Goal: Information Seeking & Learning: Learn about a topic

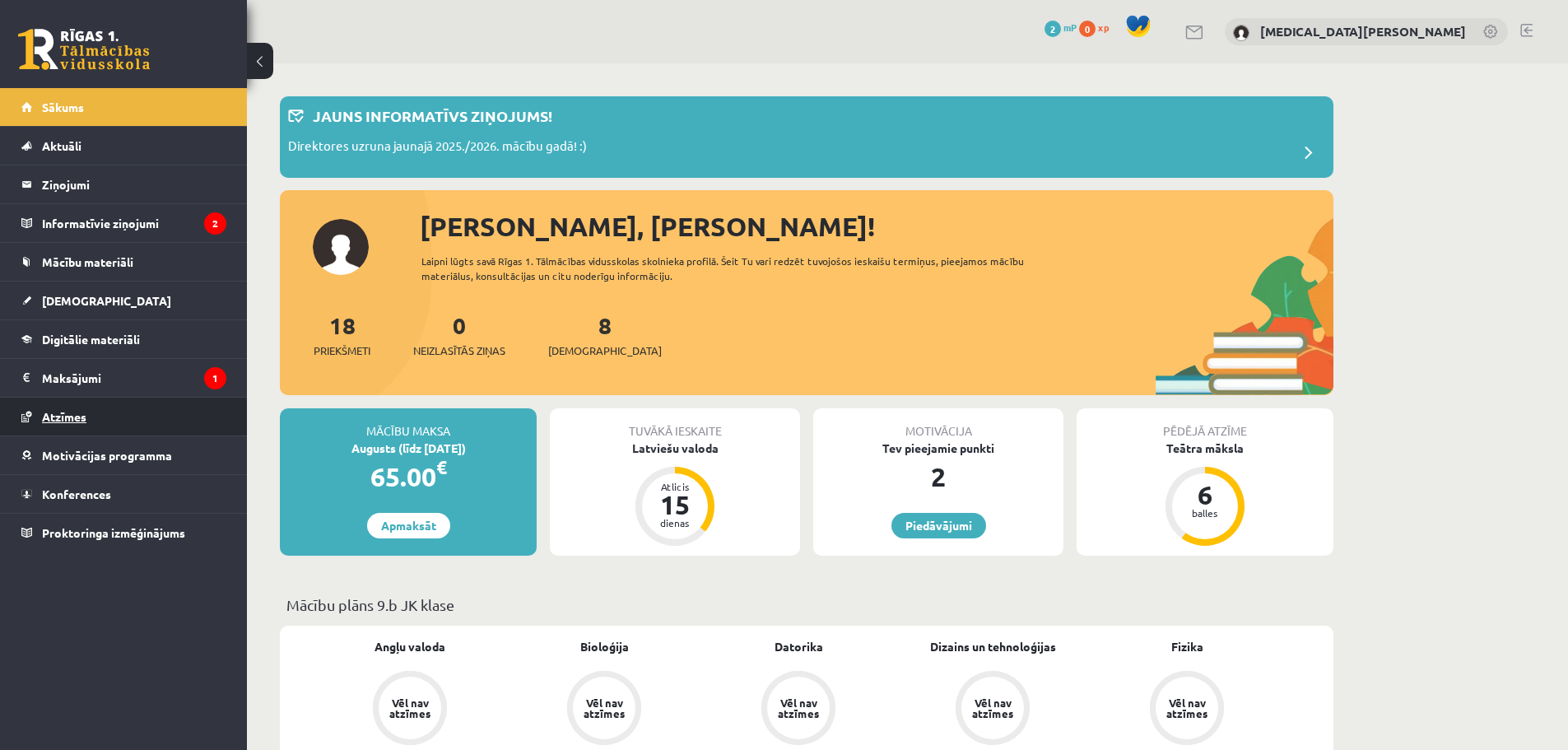
click at [187, 410] on link "Atzīmes" at bounding box center [124, 416] width 205 height 38
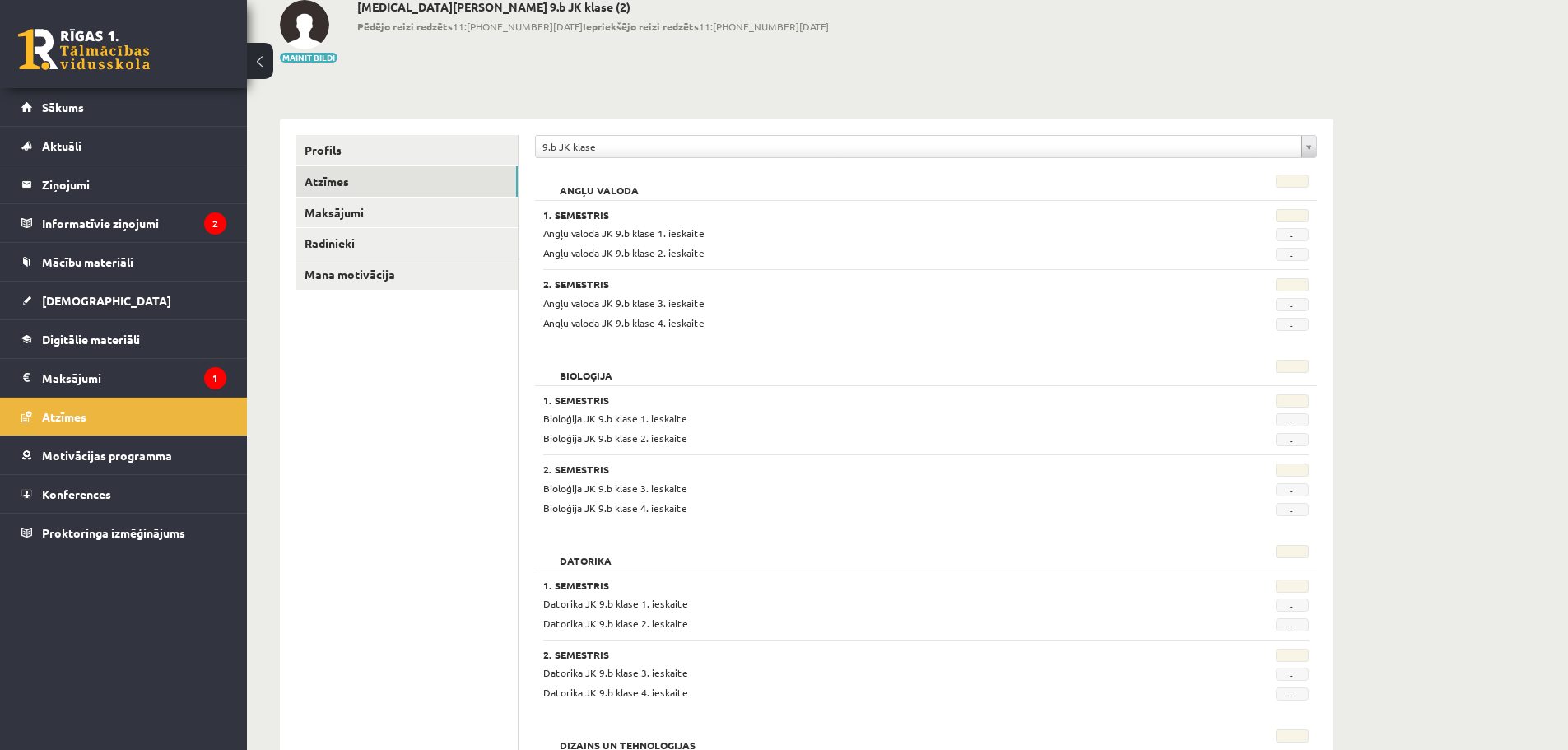
scroll to position [83, 0]
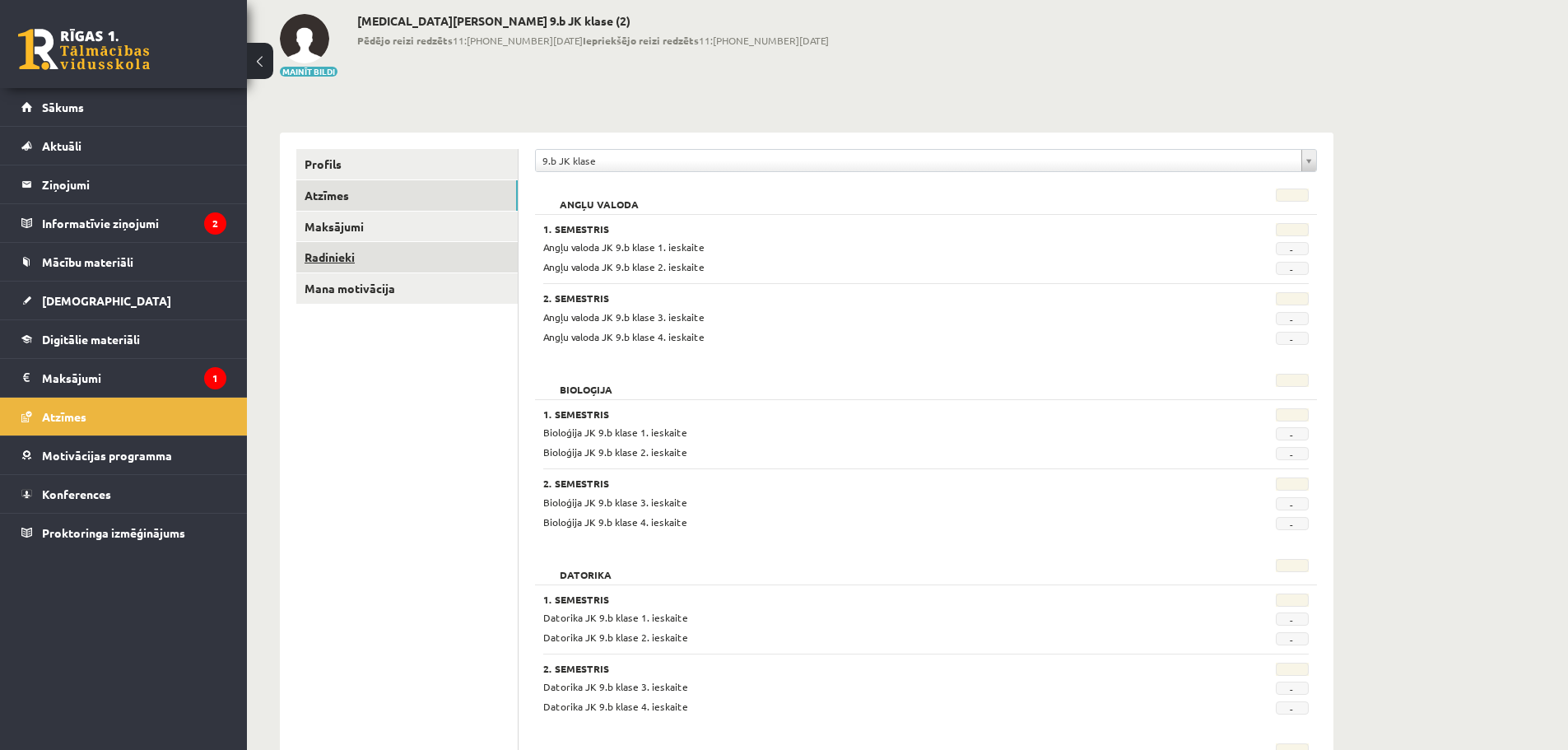
click at [343, 256] on link "Radinieki" at bounding box center [407, 257] width 221 height 31
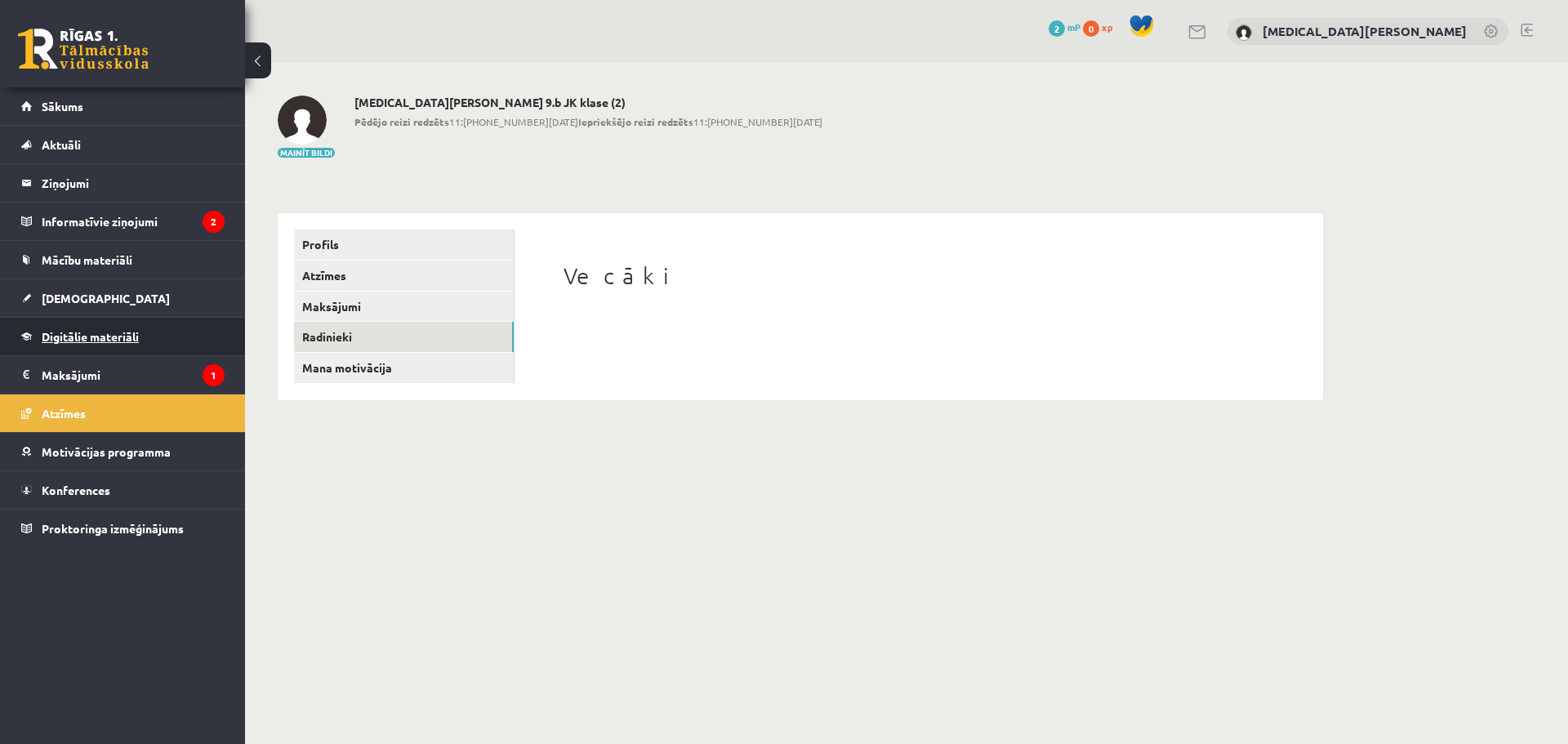
click at [121, 342] on span "Digitālie materiāli" at bounding box center [90, 337] width 98 height 15
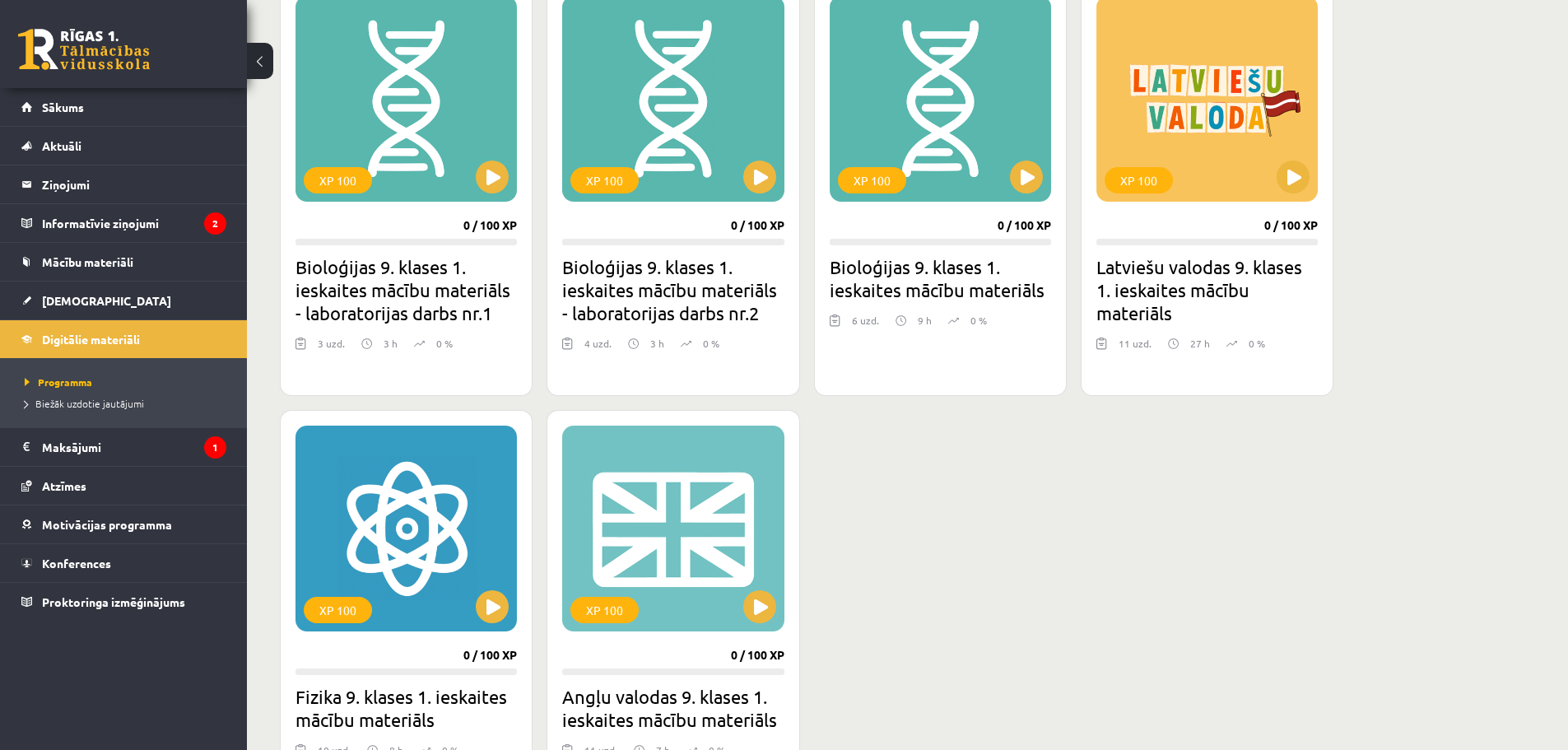
scroll to position [494, 0]
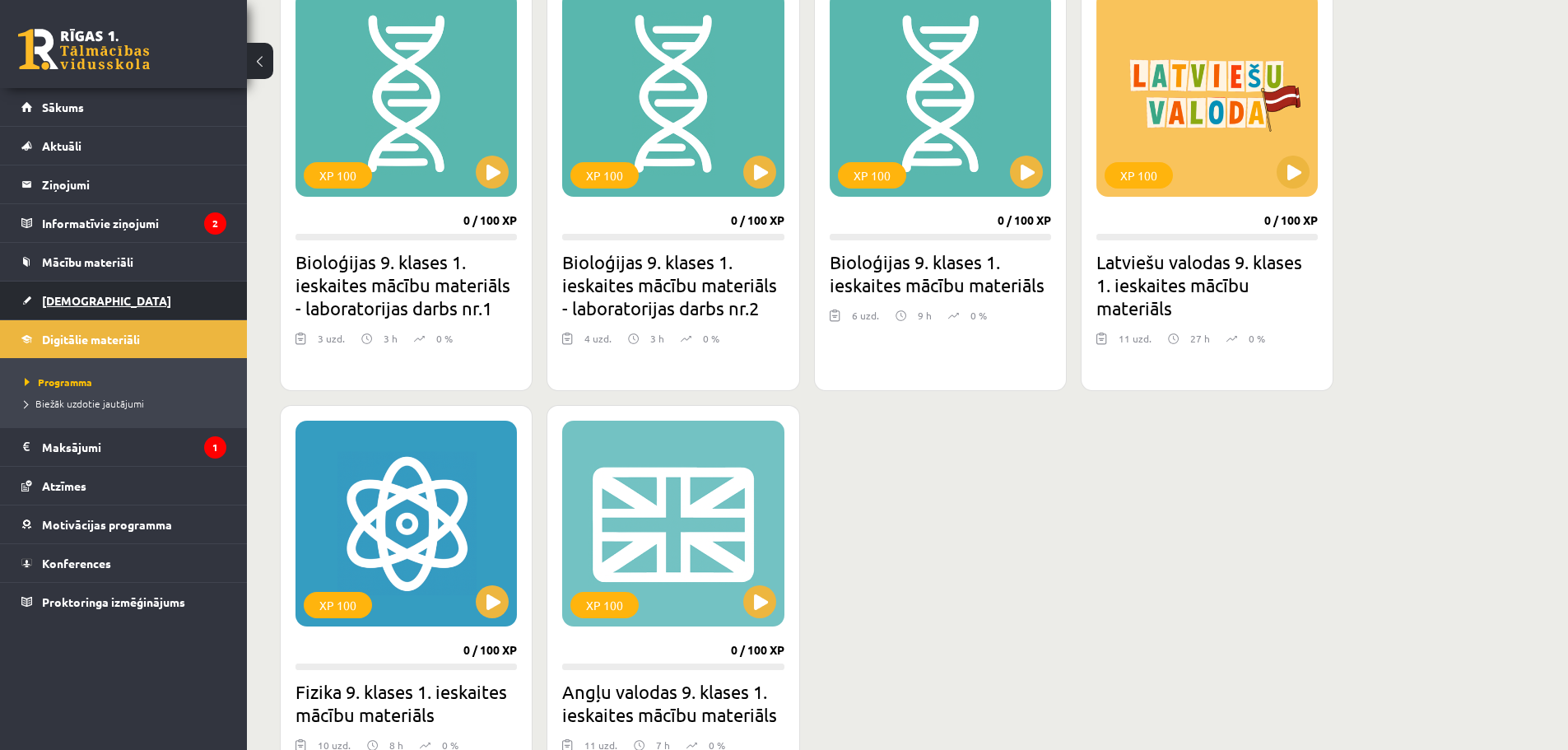
click at [121, 301] on link "[DEMOGRAPHIC_DATA]" at bounding box center [124, 301] width 205 height 38
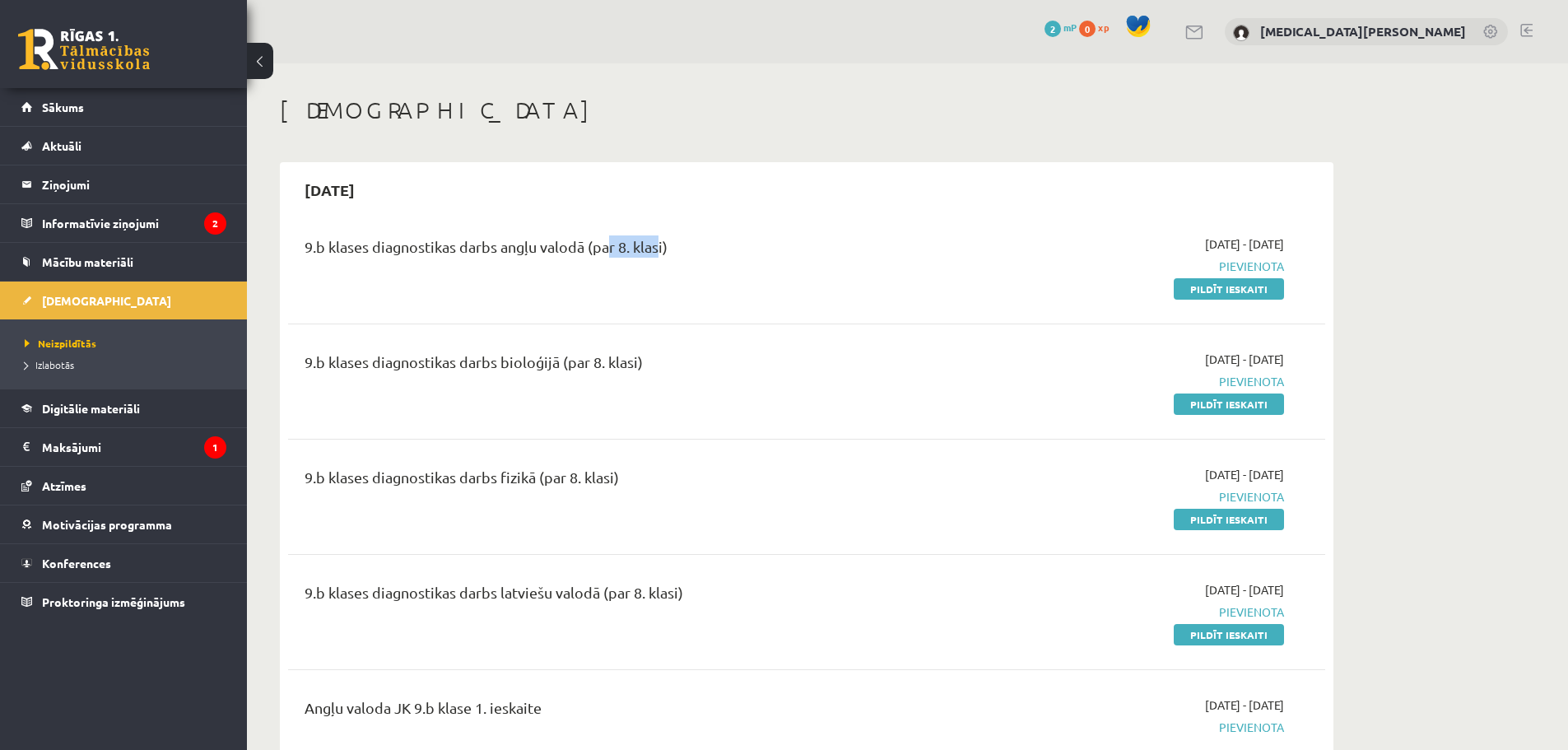
drag, startPoint x: 606, startPoint y: 250, endPoint x: 653, endPoint y: 250, distance: 47.0
click at [653, 250] on div "9.b klases diagnostikas darbs angļu valodā (par 8. klasi)" at bounding box center [627, 250] width 644 height 31
click at [644, 267] on div "9.b klases diagnostikas darbs angļu valodā (par 8. klasi)" at bounding box center [627, 266] width 669 height 62
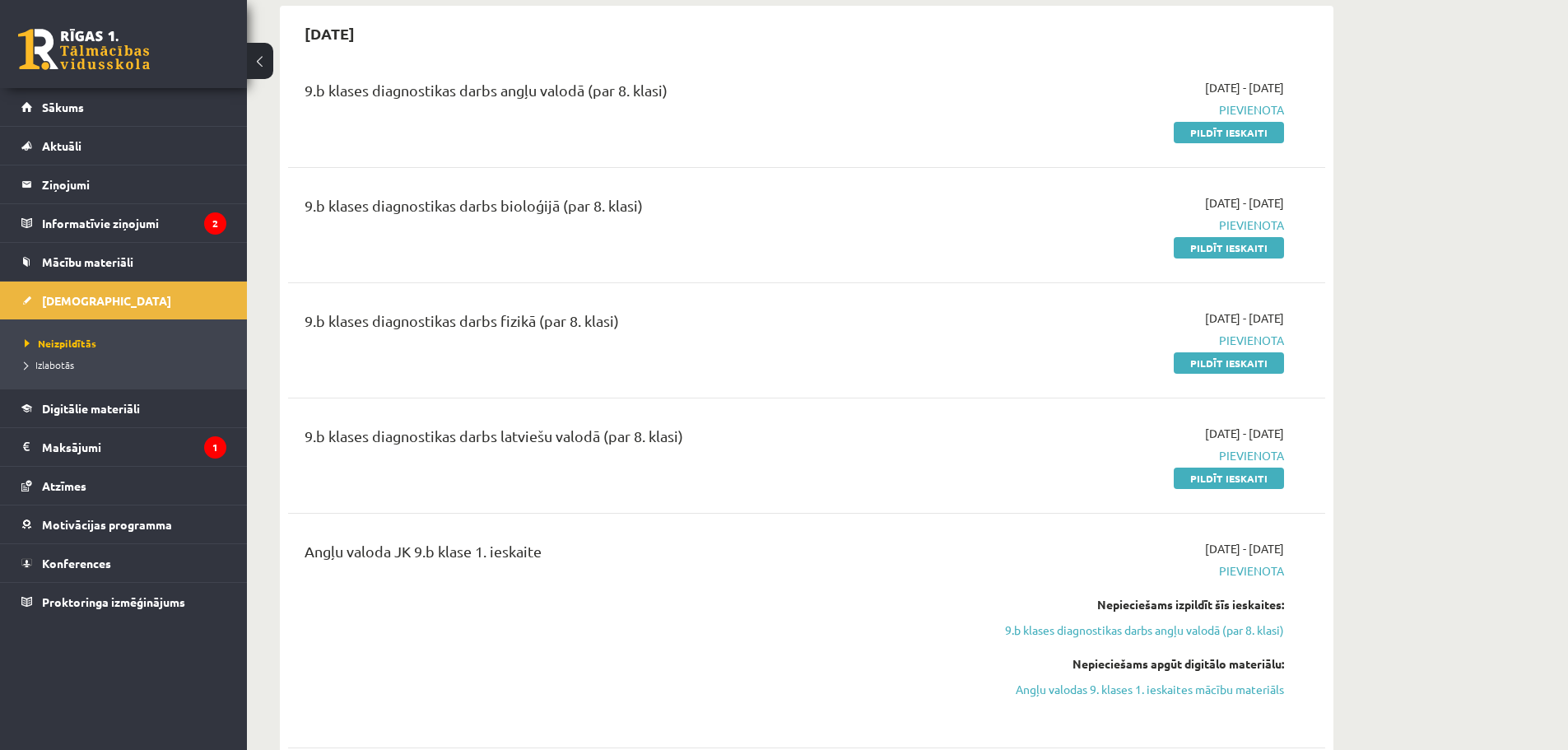
scroll to position [247, 0]
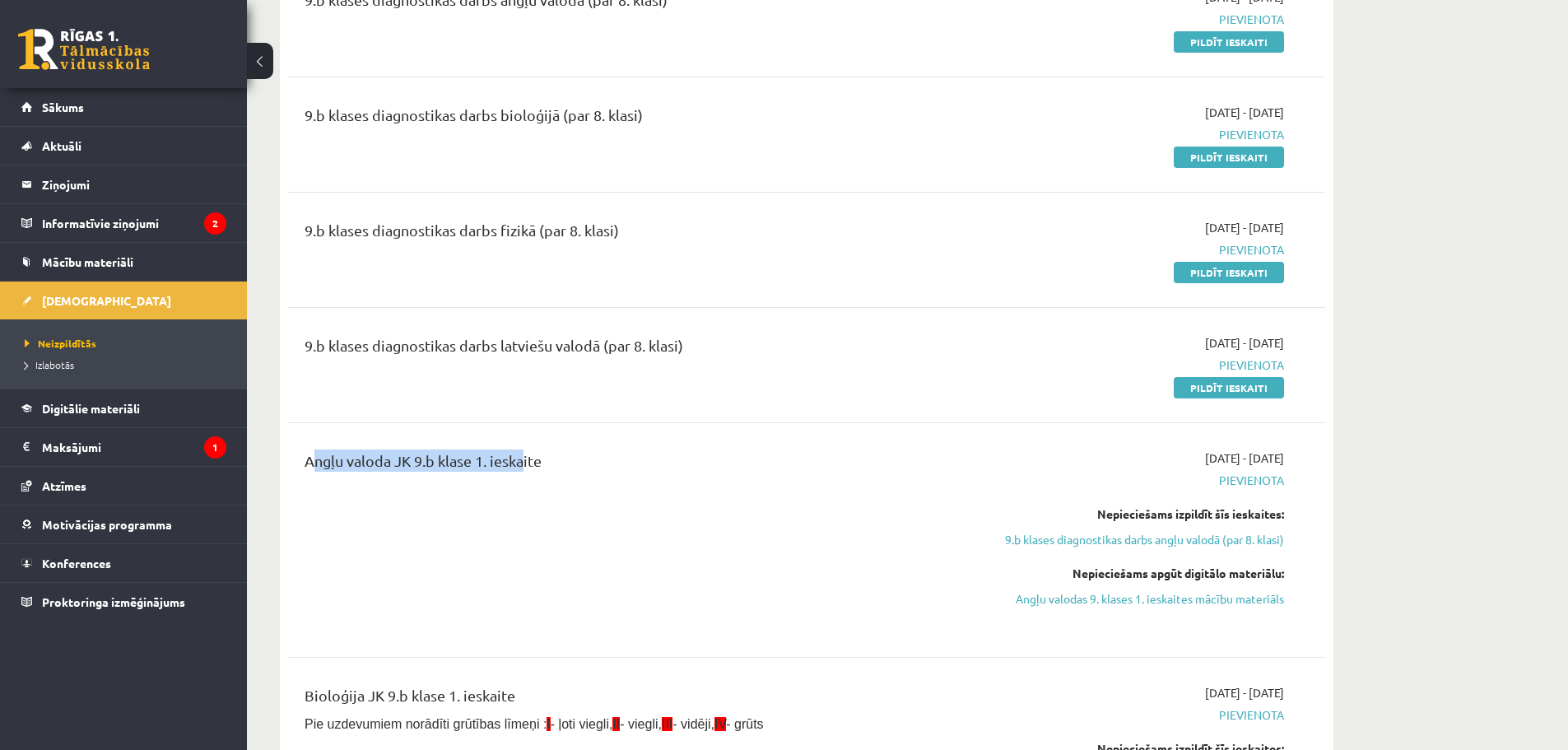
drag, startPoint x: 306, startPoint y: 456, endPoint x: 578, endPoint y: 476, distance: 272.7
click at [540, 476] on div "Angļu valoda JK 9.b klase 1. ieskaite" at bounding box center [627, 539] width 669 height 181
click at [596, 470] on div "Angļu valoda JK 9.b klase 1. ieskaite" at bounding box center [627, 464] width 644 height 31
click at [74, 269] on link "Mācību materiāli" at bounding box center [124, 262] width 205 height 38
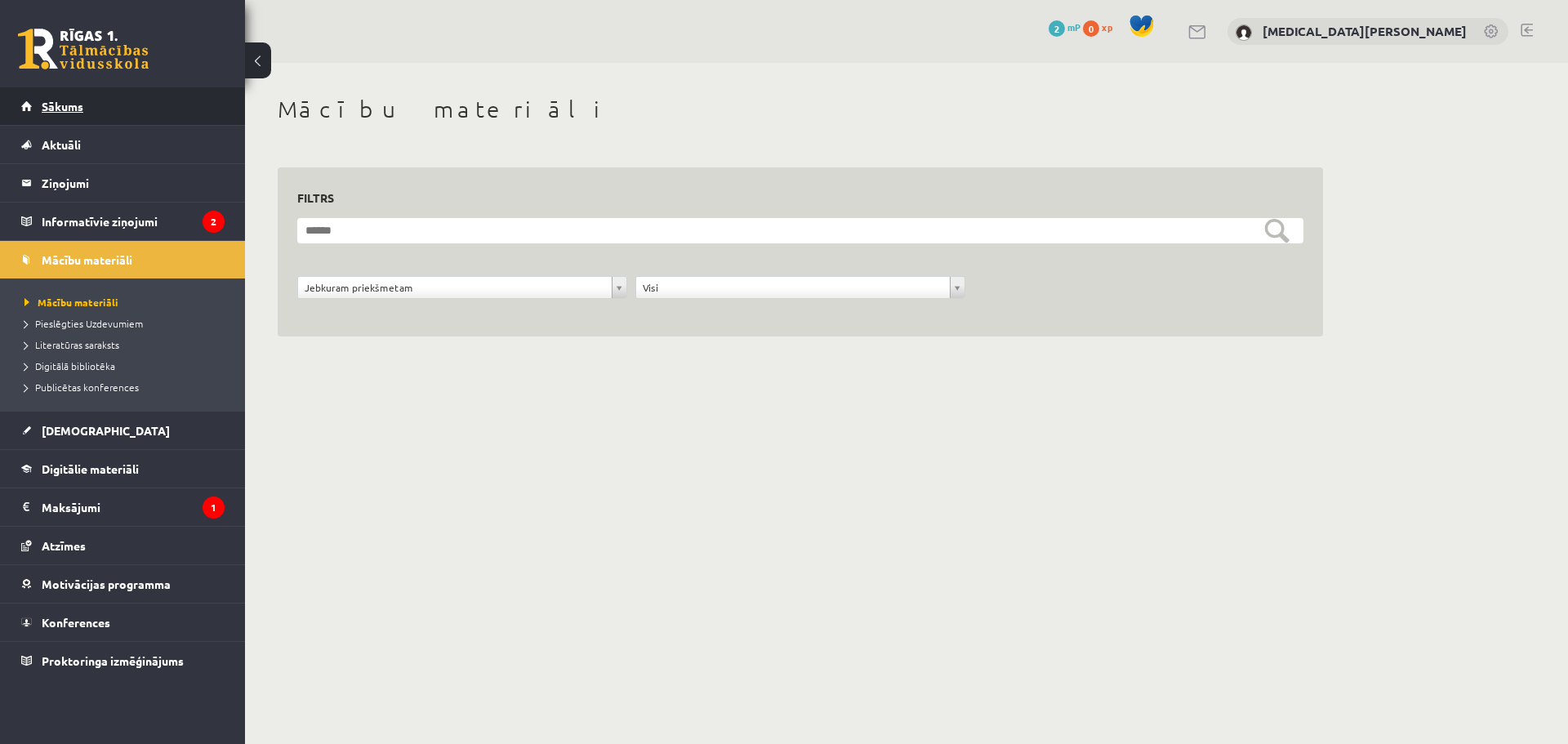
click at [101, 112] on link "Sākums" at bounding box center [123, 107] width 203 height 38
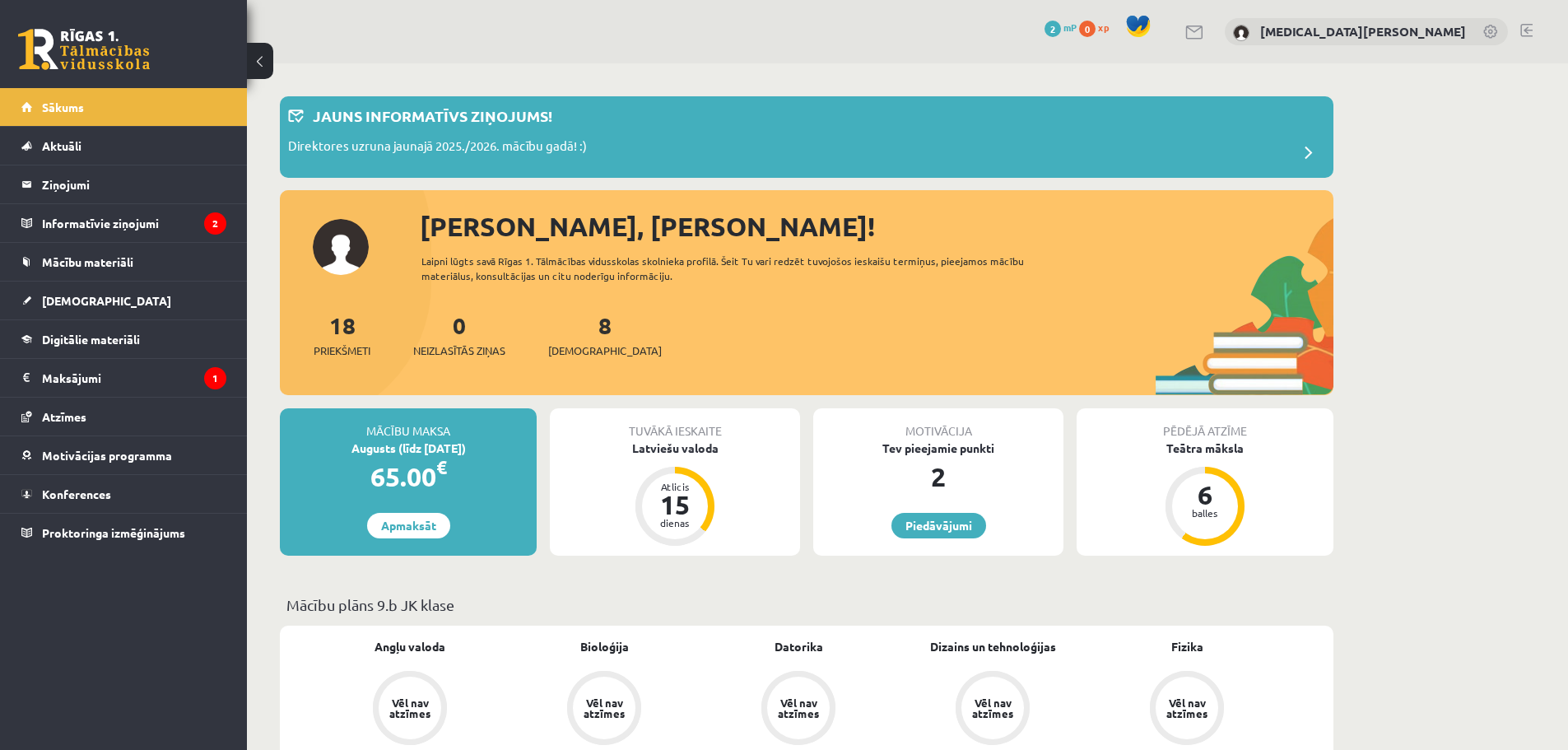
scroll to position [164, 0]
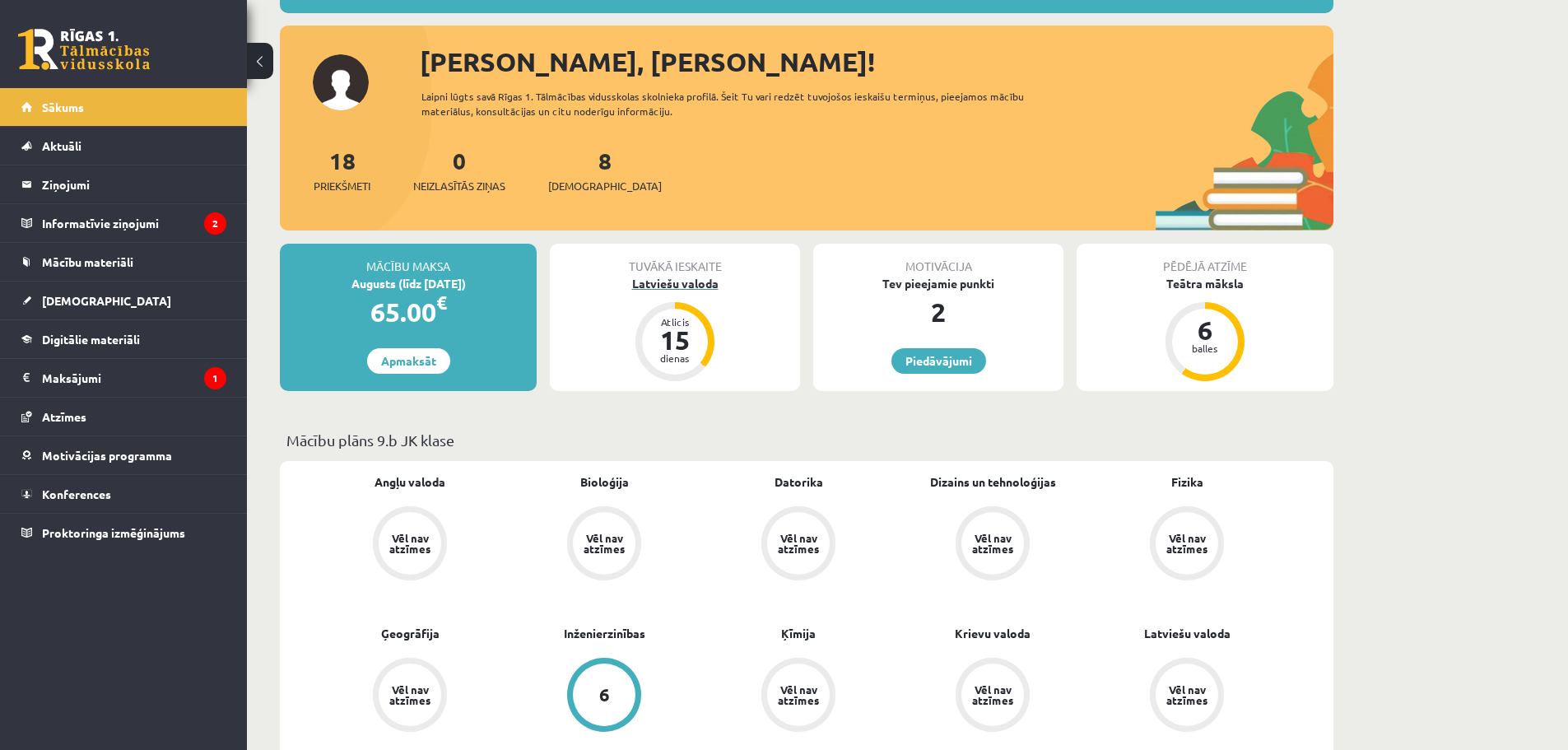
click at [691, 288] on div "Latviešu valoda" at bounding box center [675, 283] width 250 height 17
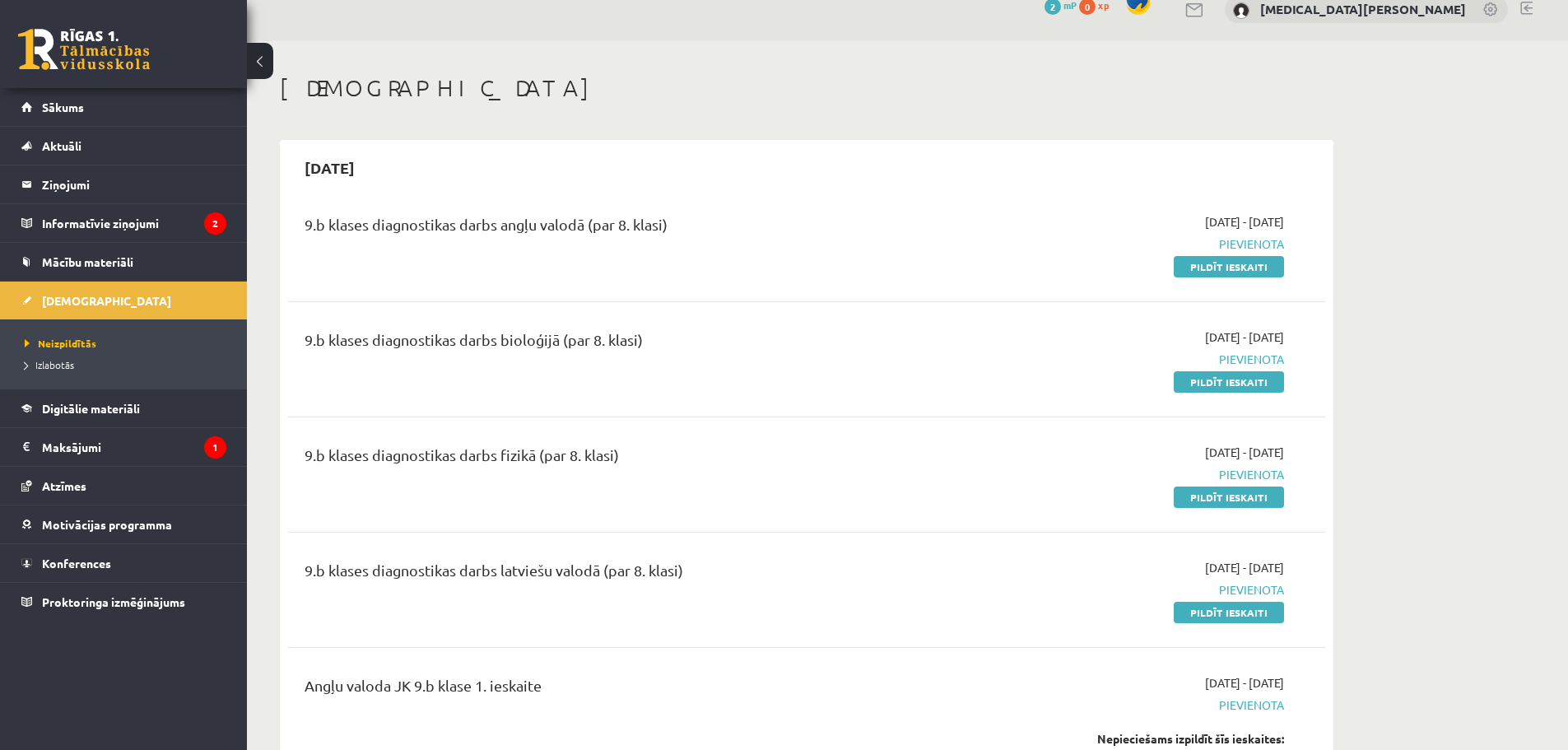
scroll to position [83, 0]
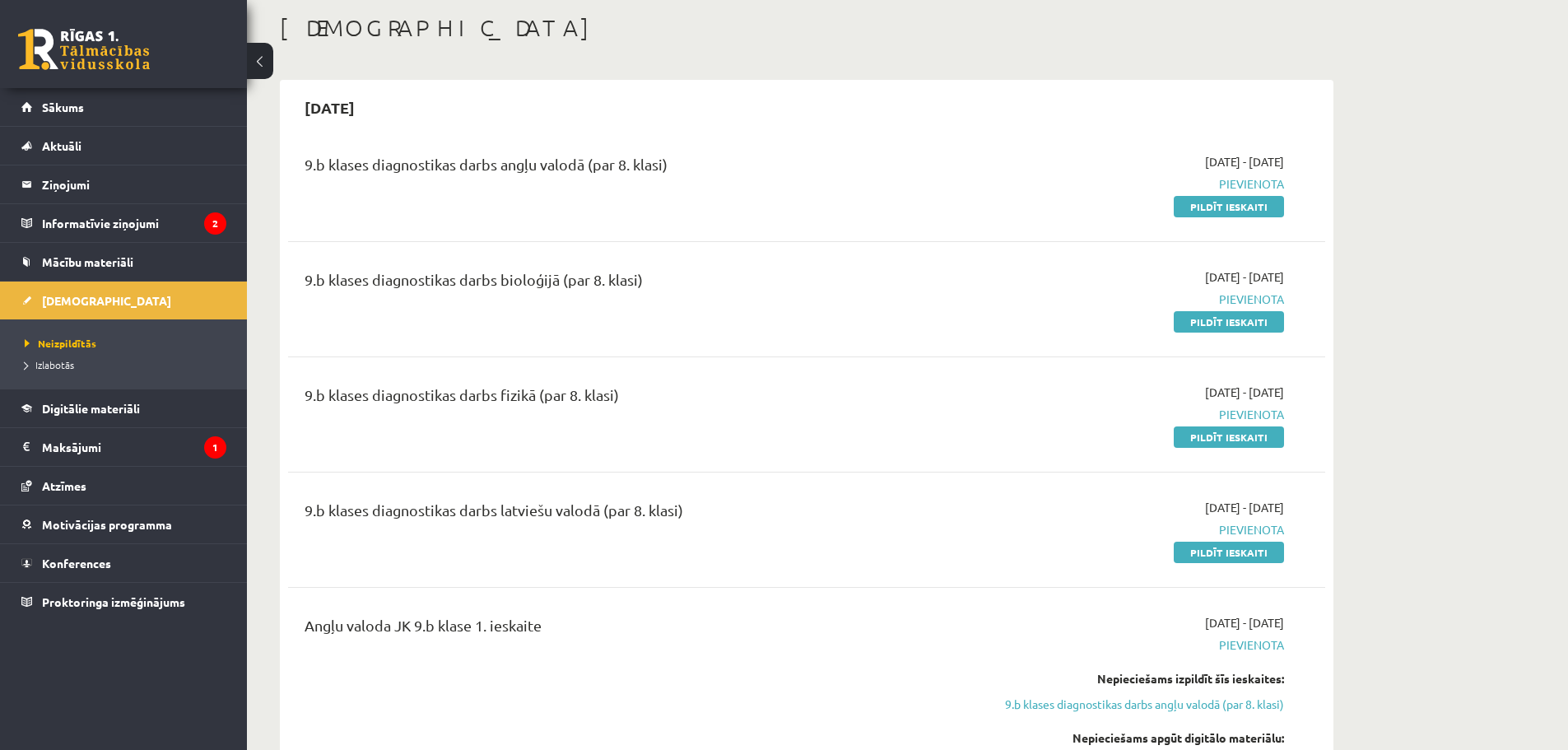
drag, startPoint x: 470, startPoint y: 164, endPoint x: 824, endPoint y: 183, distance: 354.5
click at [787, 182] on div "9.b klases diagnostikas darbs angļu valodā (par 8. klasi)" at bounding box center [627, 168] width 644 height 31
click at [783, 196] on div "9.b klases diagnostikas darbs angļu valodā (par 8. klasi)" at bounding box center [627, 183] width 669 height 62
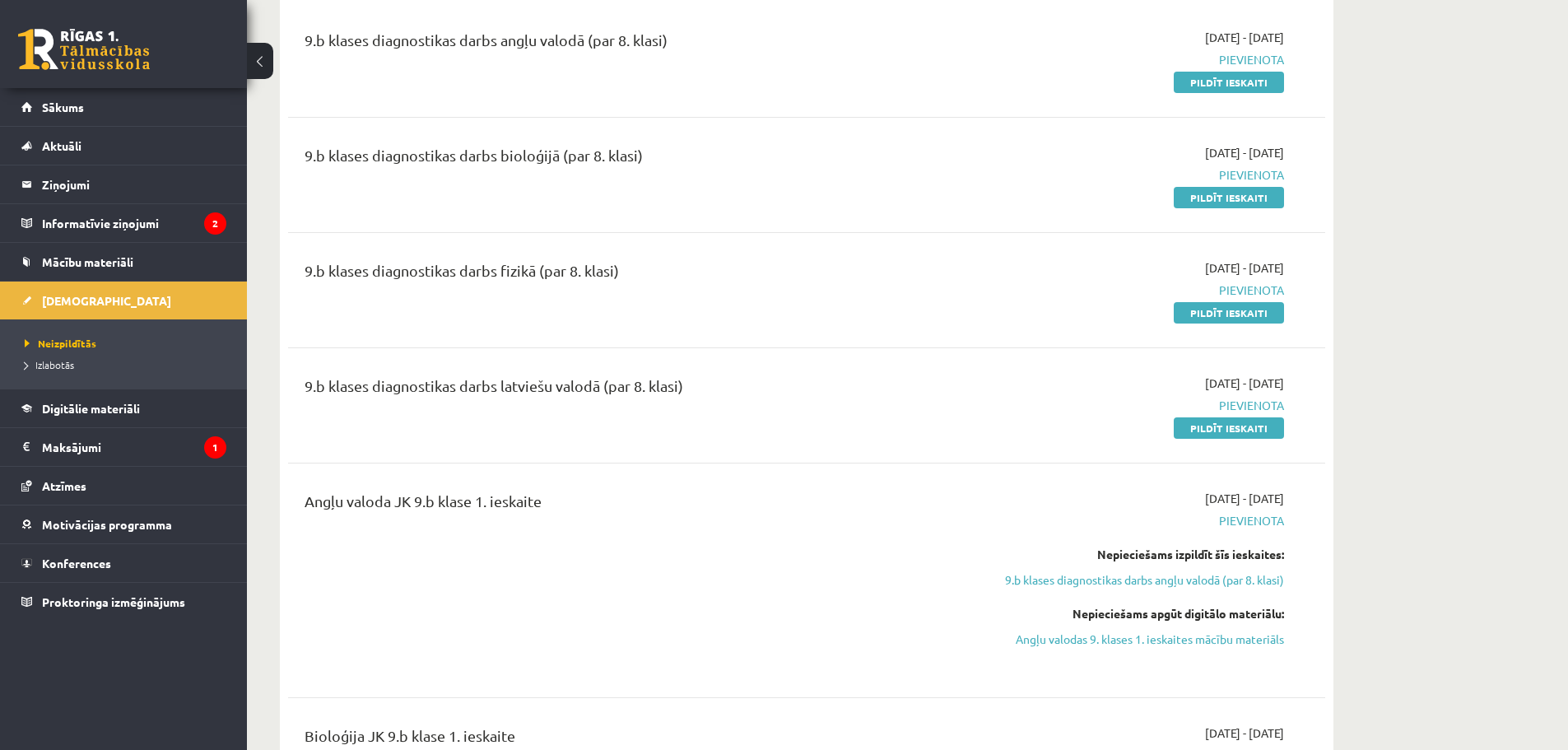
scroll to position [330, 0]
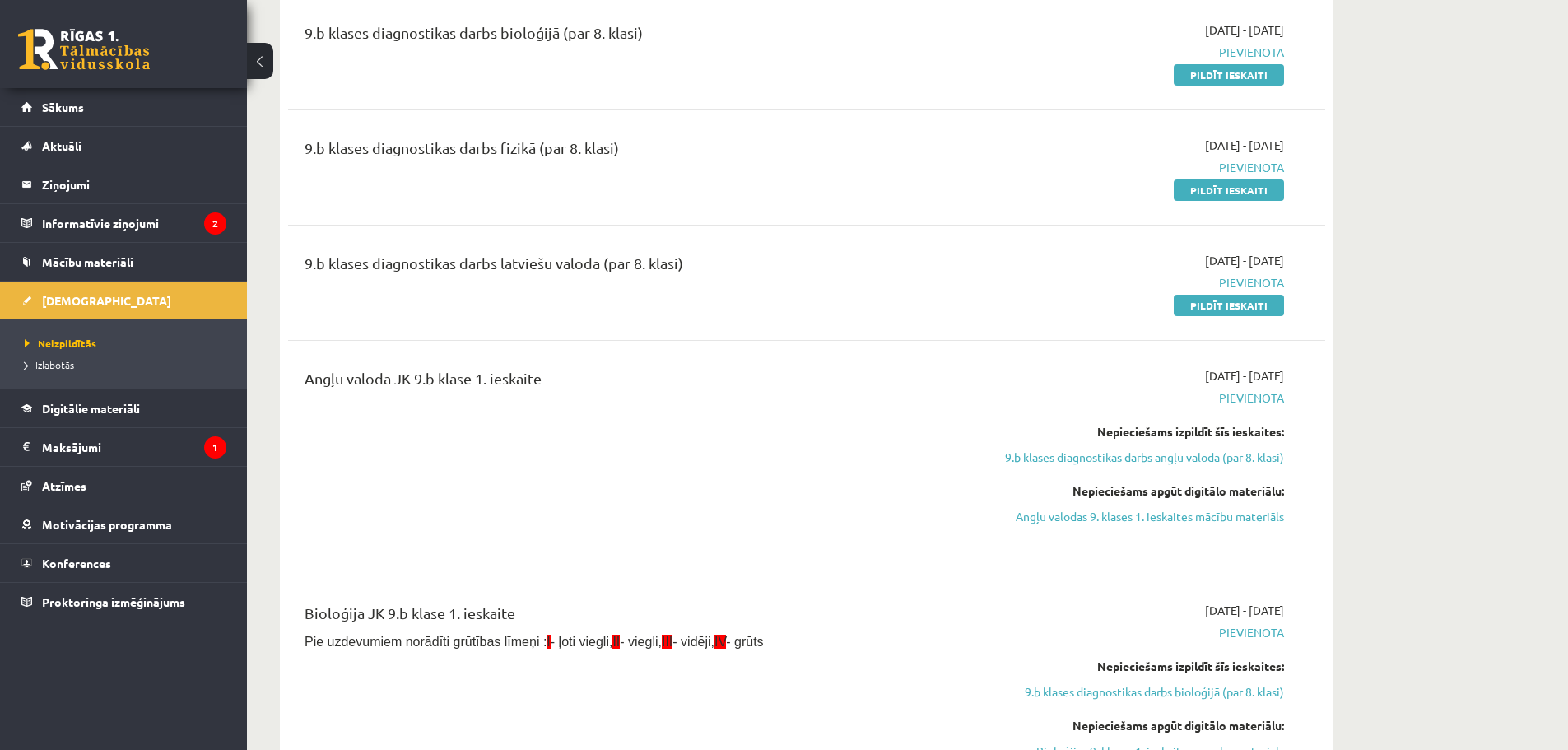
drag, startPoint x: 507, startPoint y: 380, endPoint x: 622, endPoint y: 380, distance: 115.0
click at [622, 380] on div "Angļu valoda JK 9.b klase 1. ieskaite" at bounding box center [627, 382] width 644 height 31
drag, startPoint x: 1095, startPoint y: 429, endPoint x: 1264, endPoint y: 429, distance: 169.0
click at [1264, 429] on div "Nepieciešams izpildīt šīs ieskaites:" at bounding box center [1129, 431] width 311 height 17
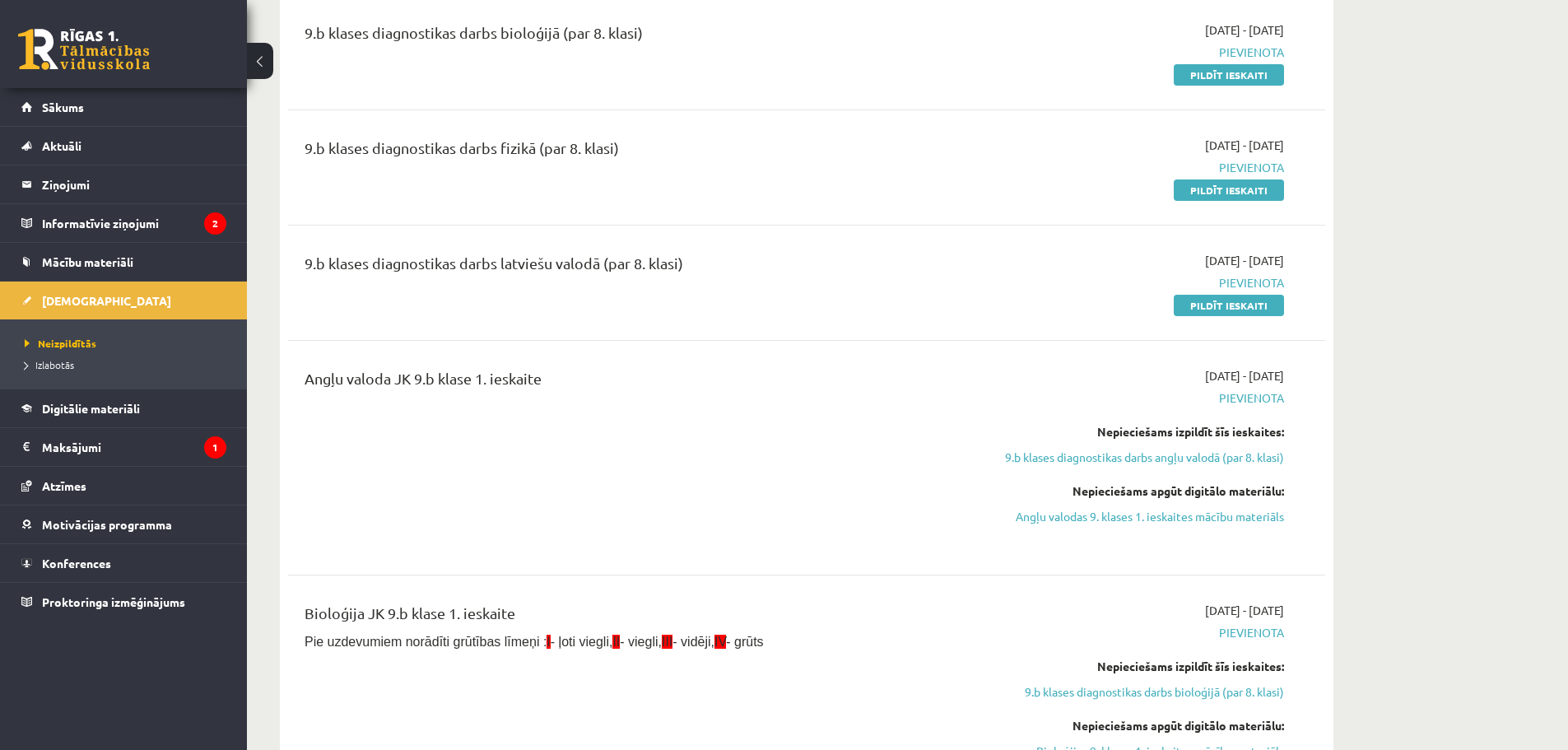
click at [1319, 435] on div "Angļu valoda JK 9.b klase 1. ieskaite [DATE] - [DATE] [GEOGRAPHIC_DATA] Nepieci…" at bounding box center [806, 457] width 1037 height 214
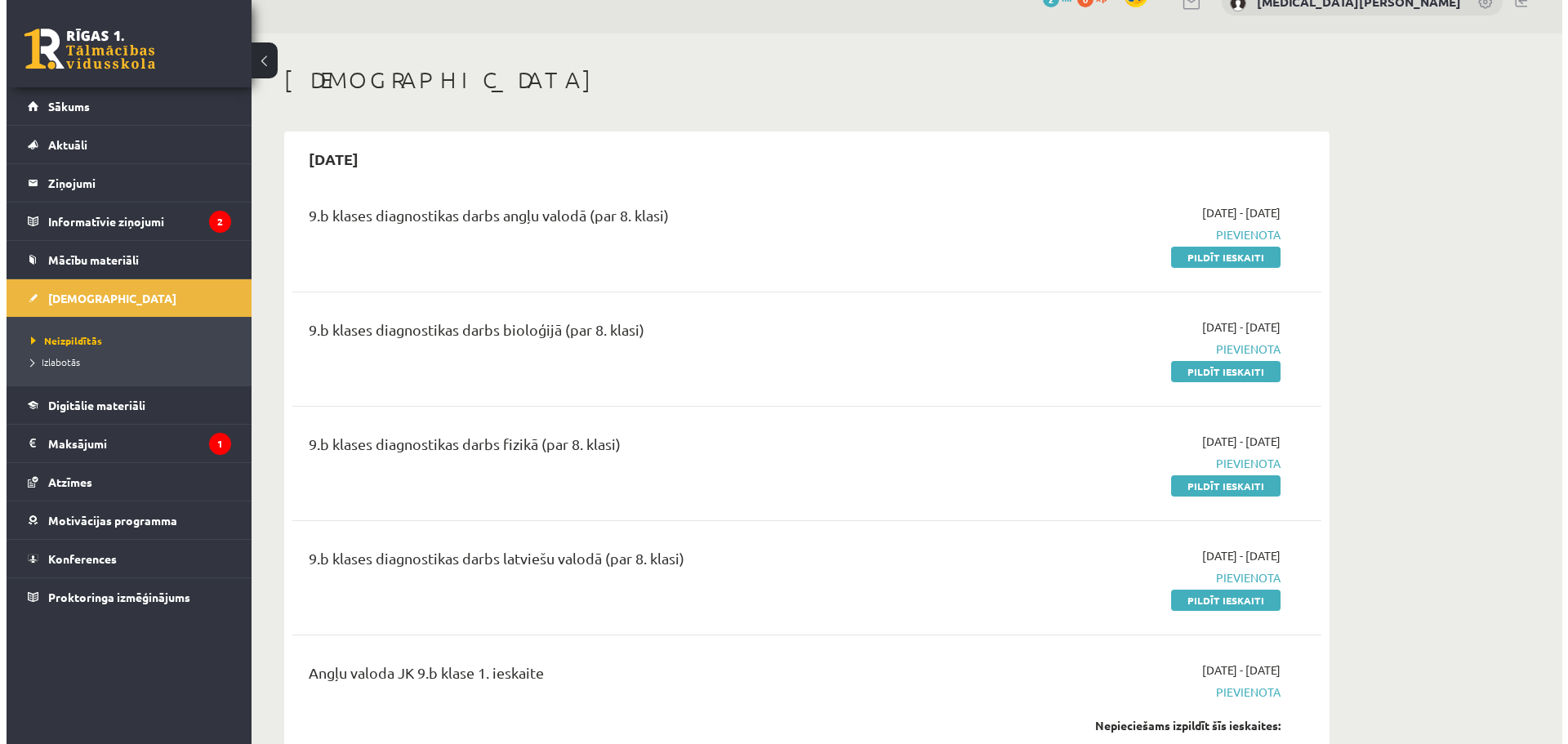
scroll to position [0, 0]
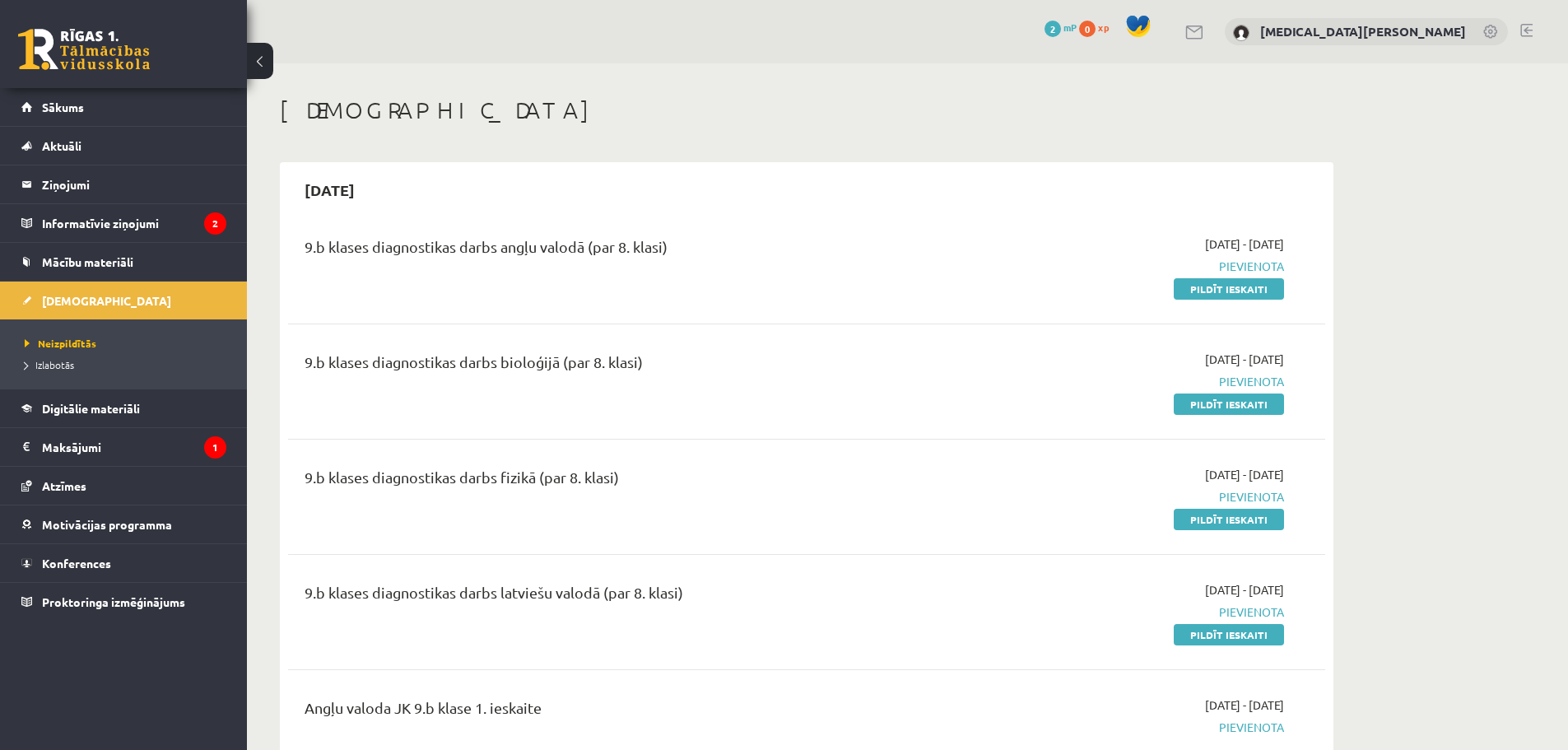
click at [176, 206] on legend "Informatīvie ziņojumi 2" at bounding box center [134, 223] width 184 height 38
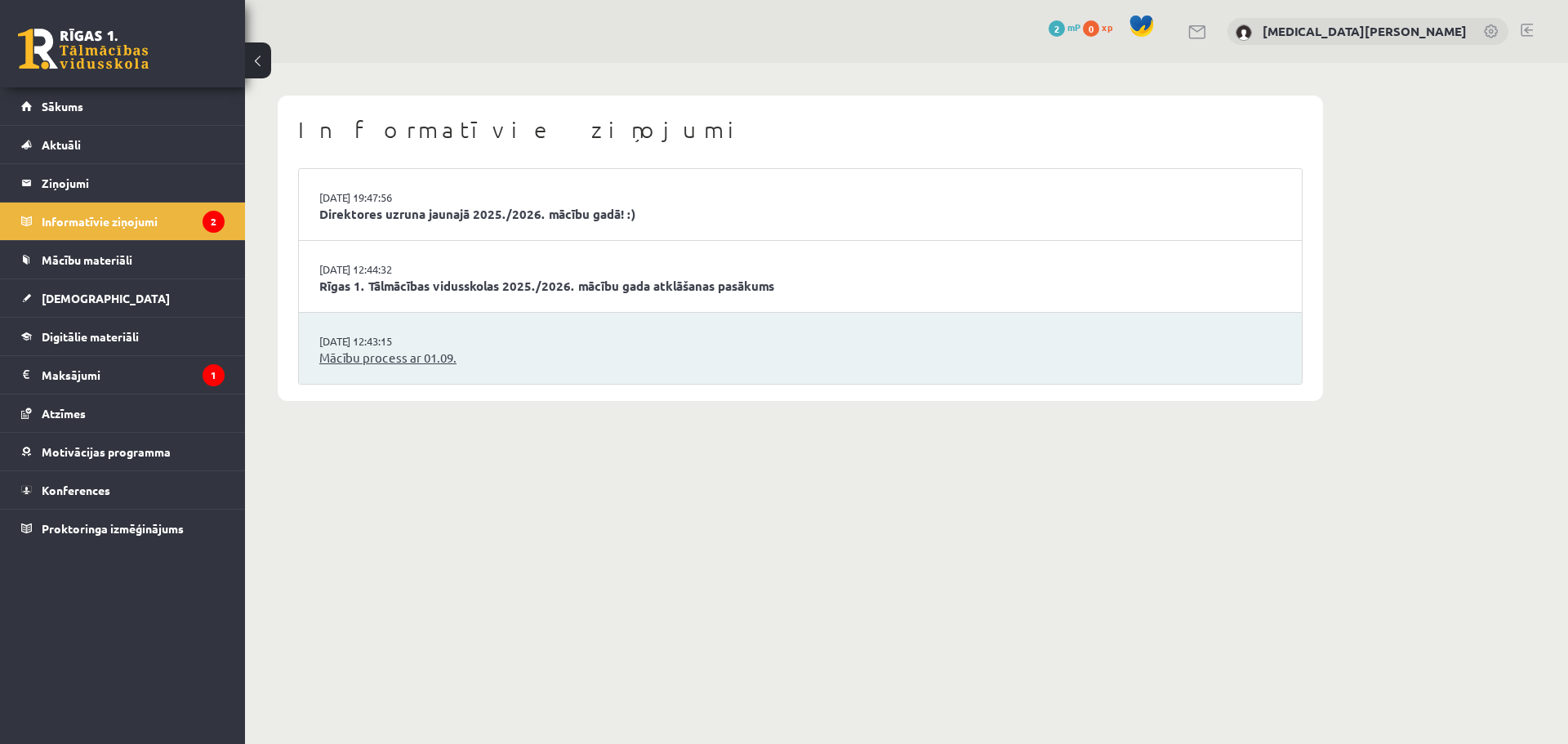
click at [425, 358] on link "Mācību process ar 01.09." at bounding box center [801, 357] width 962 height 19
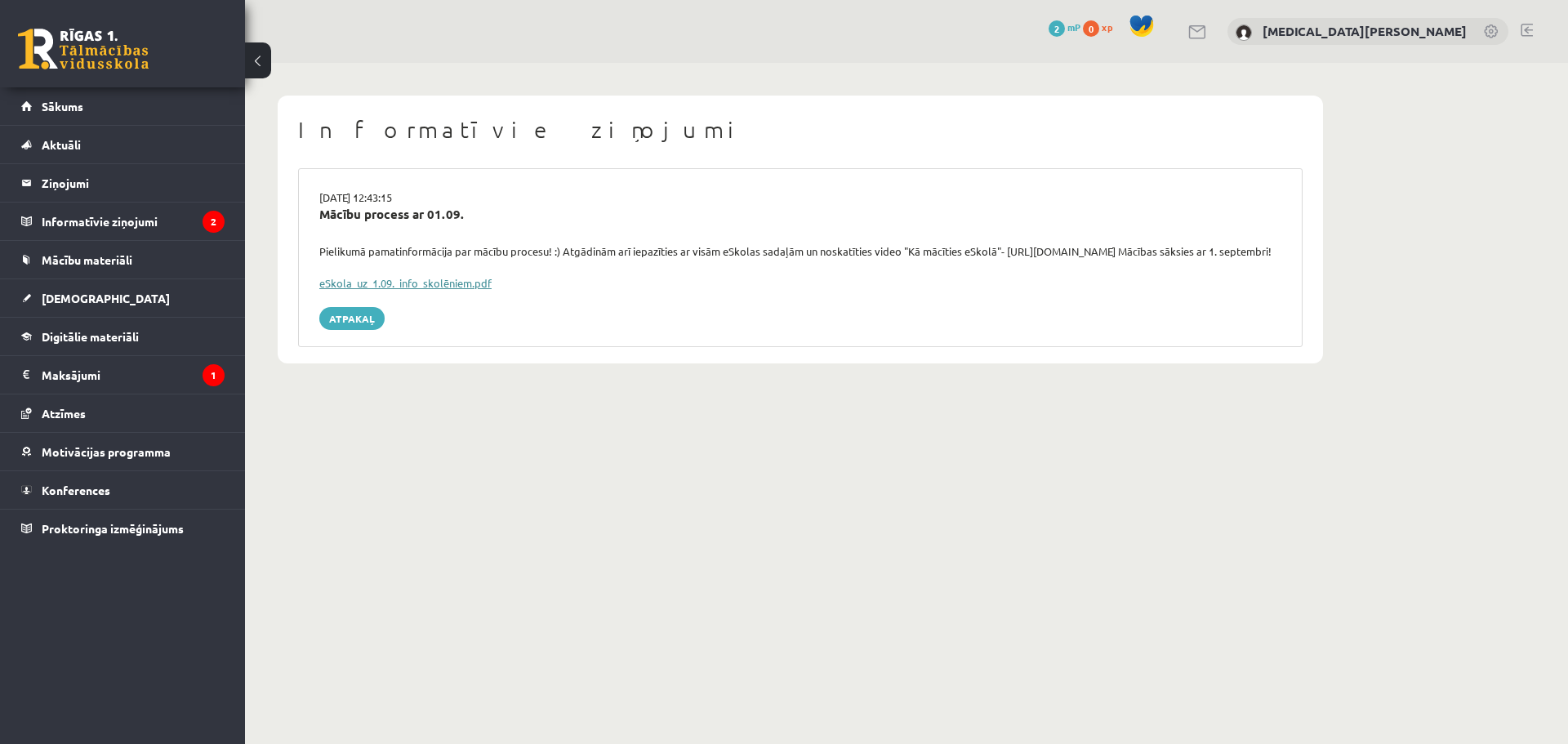
click at [445, 290] on link "eSkola_uz_1.09._info_skolēniem.pdf" at bounding box center [406, 283] width 172 height 14
click at [188, 379] on legend "Maksājumi 1" at bounding box center [133, 374] width 183 height 38
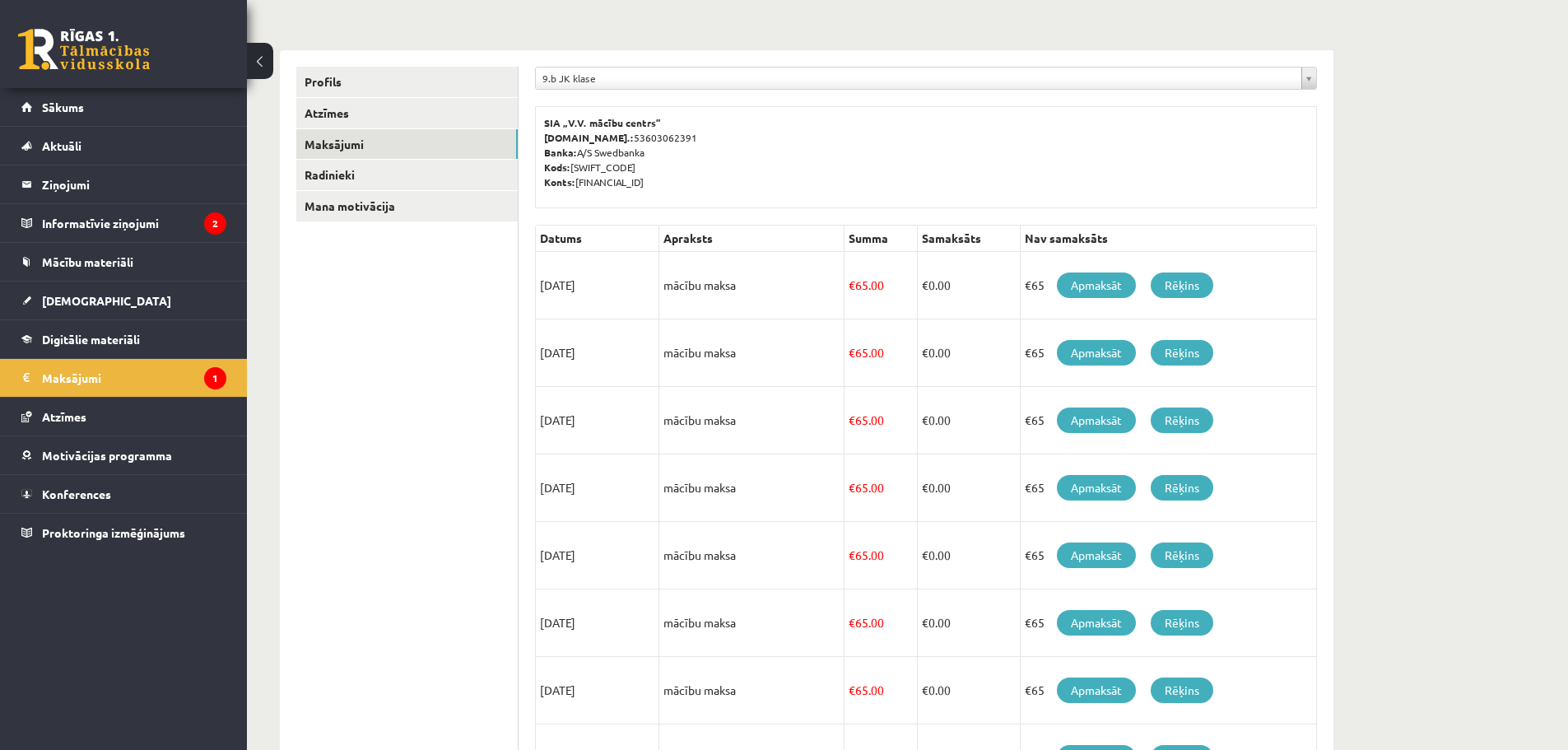
scroll to position [83, 0]
